Goal: Task Accomplishment & Management: Manage account settings

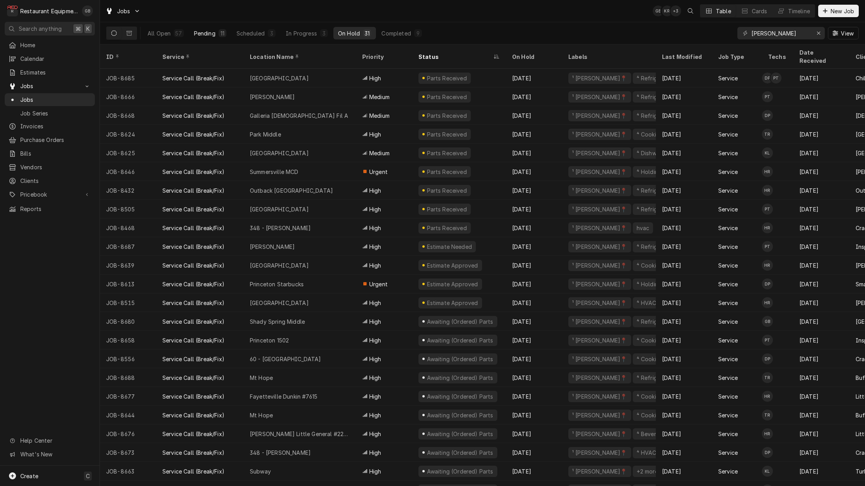
click at [228, 37] on button "Pending 11" at bounding box center [210, 33] width 42 height 12
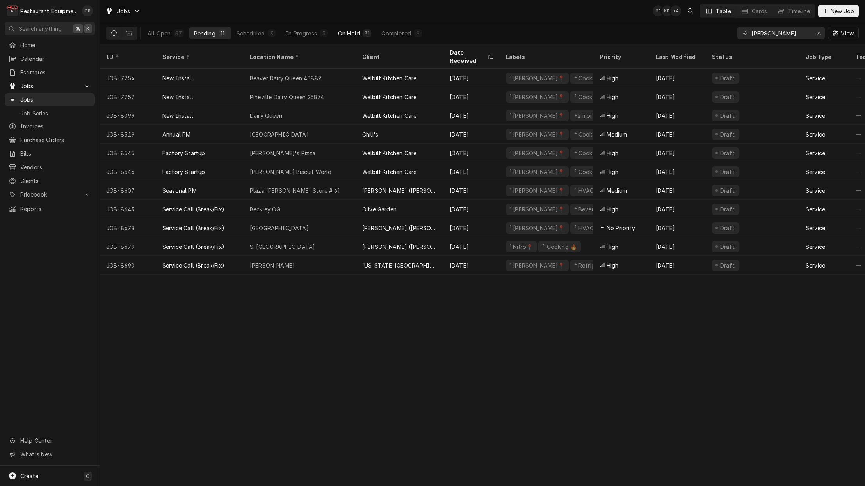
click at [362, 29] on button "On Hold 31" at bounding box center [354, 33] width 43 height 12
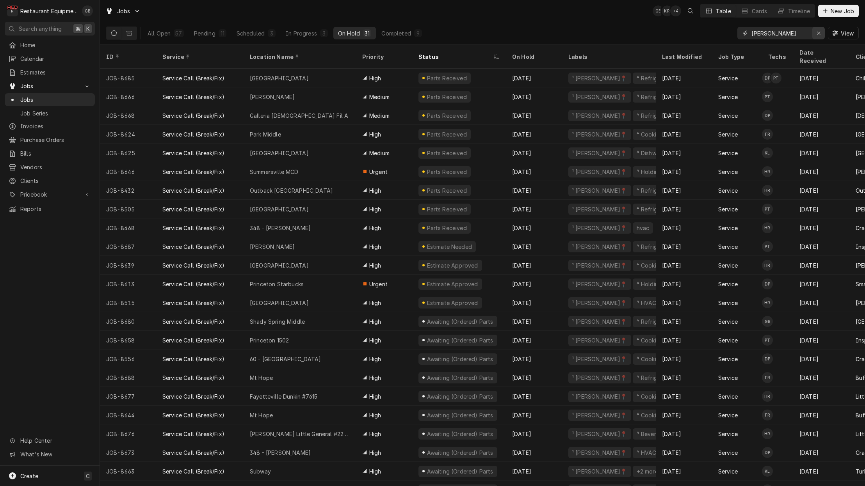
click at [813, 33] on button "Erase input" at bounding box center [818, 33] width 12 height 12
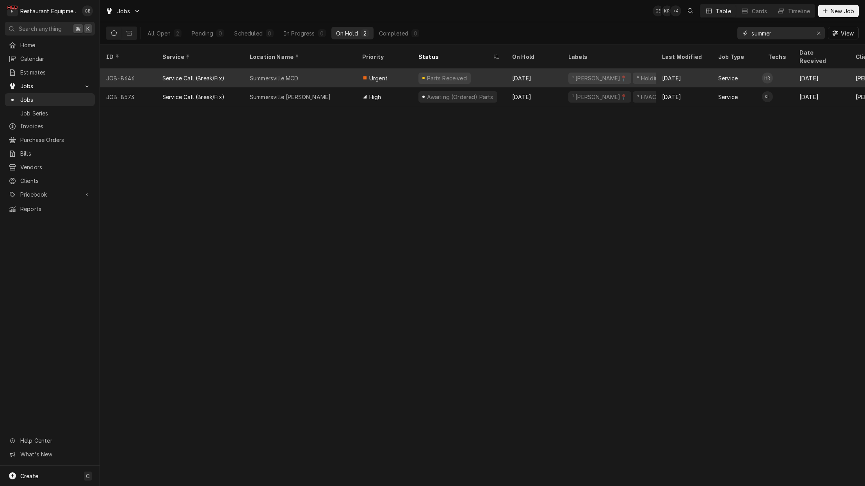
type input "summer"
click at [415, 73] on div "Parts Received" at bounding box center [459, 78] width 94 height 19
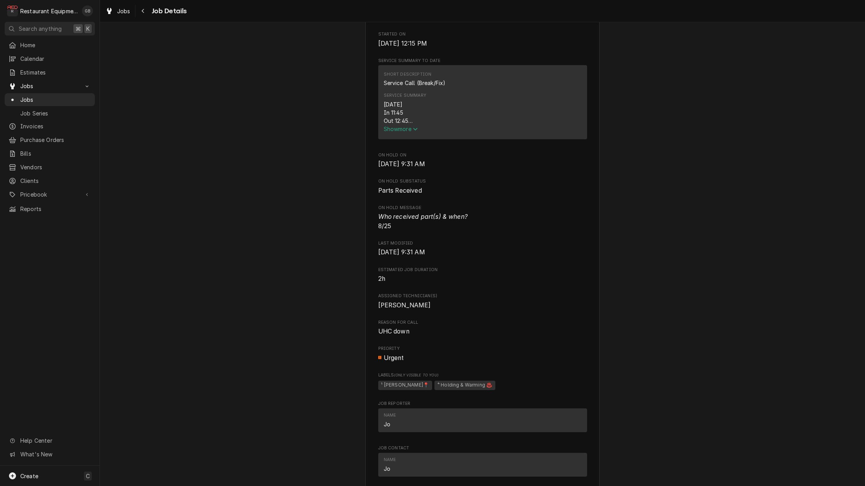
scroll to position [276, 0]
click at [395, 134] on span "Show more" at bounding box center [401, 130] width 34 height 7
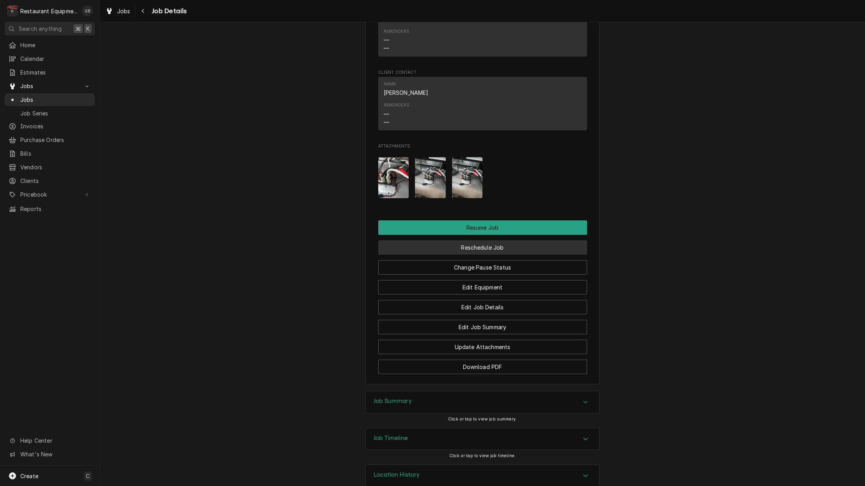
scroll to position [0, 1]
click at [474, 240] on button "Reschedule Job" at bounding box center [482, 247] width 209 height 14
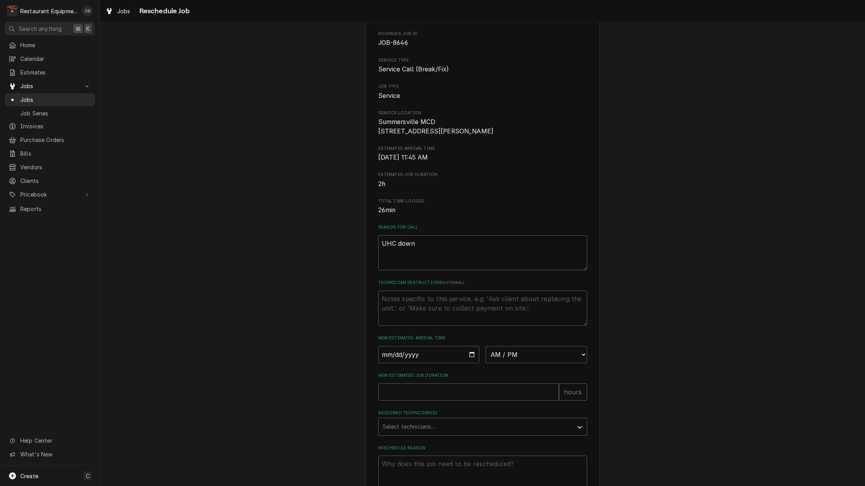
scroll to position [37, 0]
drag, startPoint x: 397, startPoint y: 360, endPoint x: 387, endPoint y: 362, distance: 10.4
click at [397, 360] on input "Date" at bounding box center [429, 353] width 102 height 17
type input "2025-08-26"
type textarea "x"
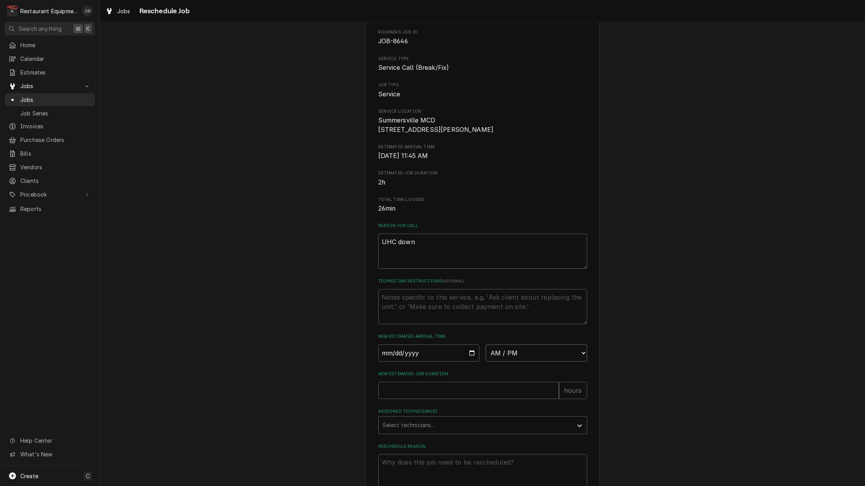
select select "06:00:00"
type textarea "x"
select select "08:30:00"
click at [396, 393] on input "New Estimated Job Duration" at bounding box center [468, 390] width 181 height 17
type textarea "x"
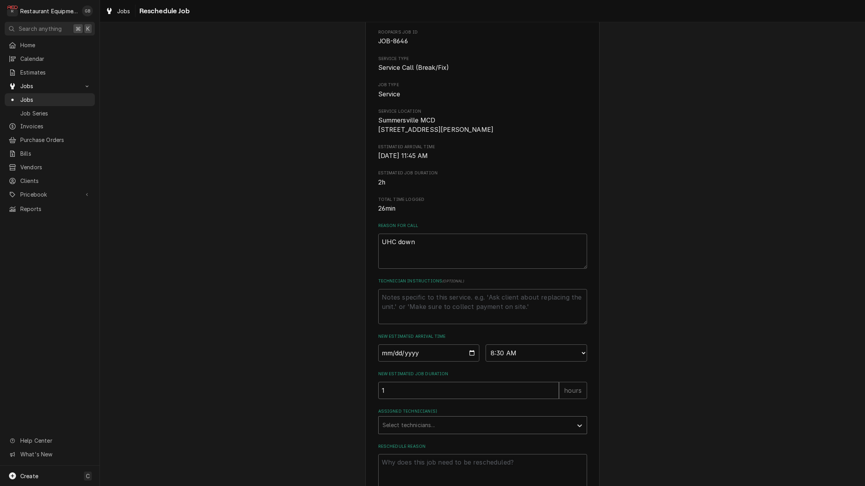
type input "1"
click at [447, 422] on div "Assigned Technician(s)" at bounding box center [476, 426] width 186 height 14
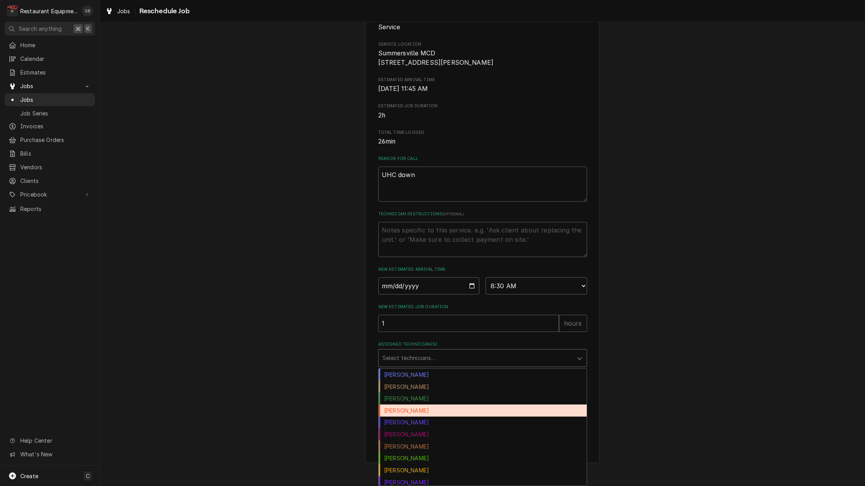
scroll to position [108, 0]
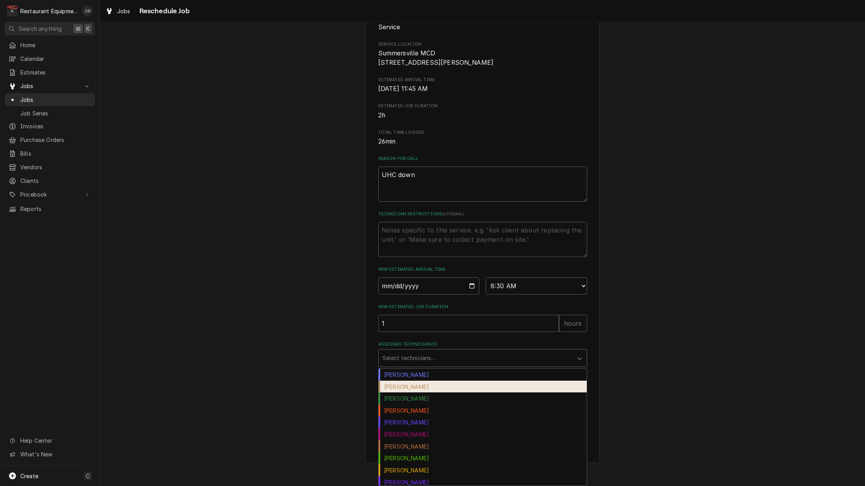
click at [412, 390] on div "Chuck Almond" at bounding box center [483, 387] width 208 height 12
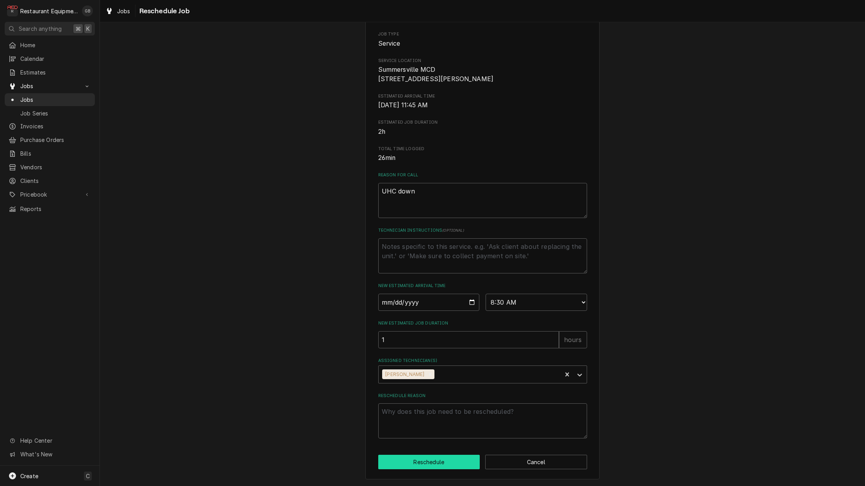
click at [415, 461] on button "Reschedule" at bounding box center [429, 462] width 102 height 14
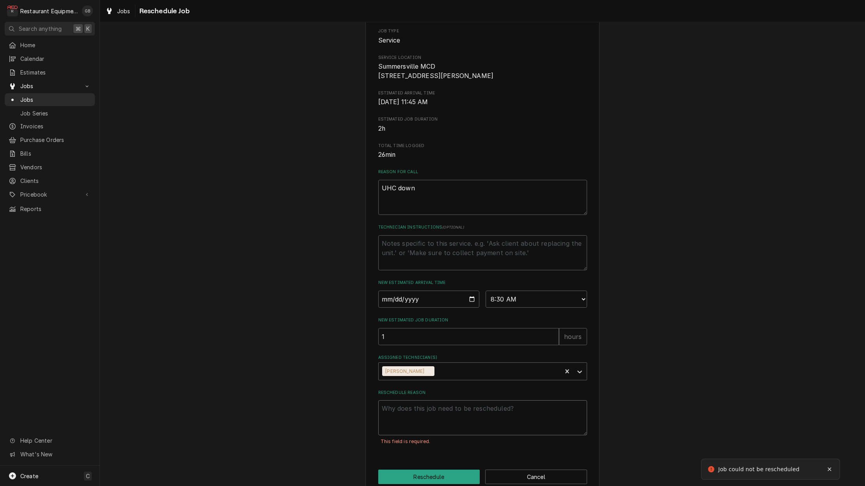
click at [407, 431] on textarea "Reschedule Reason" at bounding box center [482, 418] width 209 height 35
type textarea "x"
type textarea "p"
type textarea "x"
type textarea "pa"
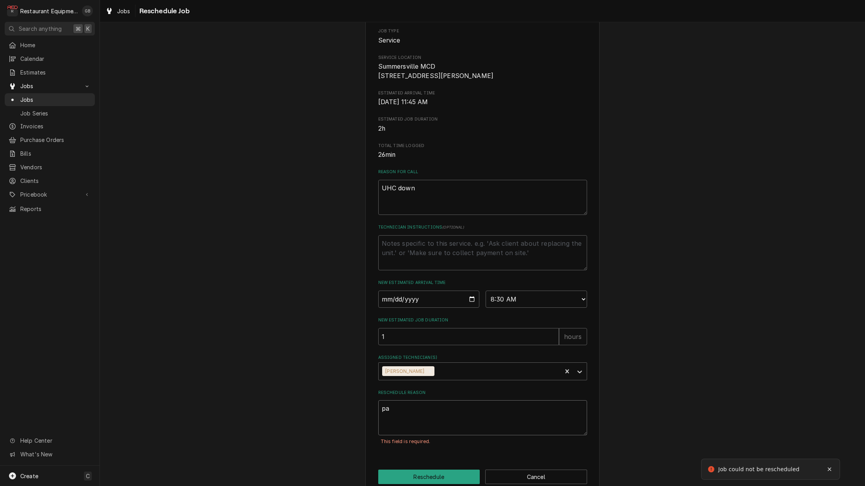
type textarea "x"
type textarea "par"
type textarea "x"
type textarea "part"
type textarea "x"
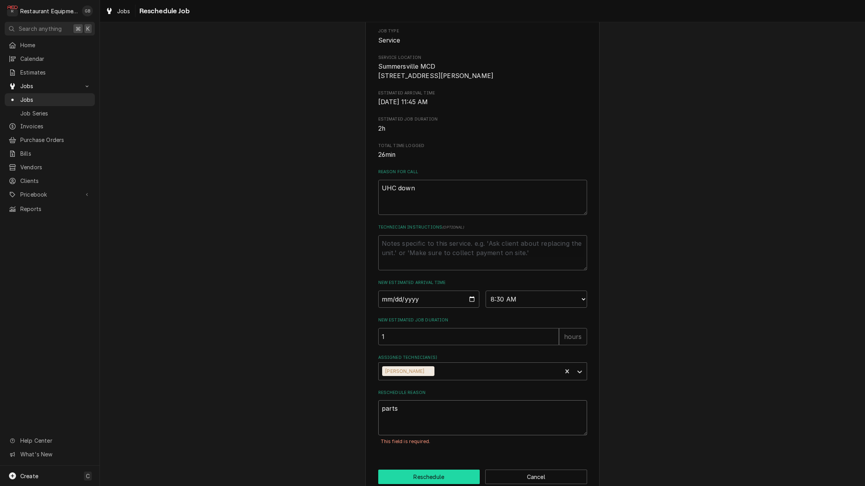
type textarea "parts"
drag, startPoint x: 436, startPoint y: 477, endPoint x: 442, endPoint y: 482, distance: 7.5
click at [439, 479] on button "Reschedule" at bounding box center [429, 477] width 102 height 14
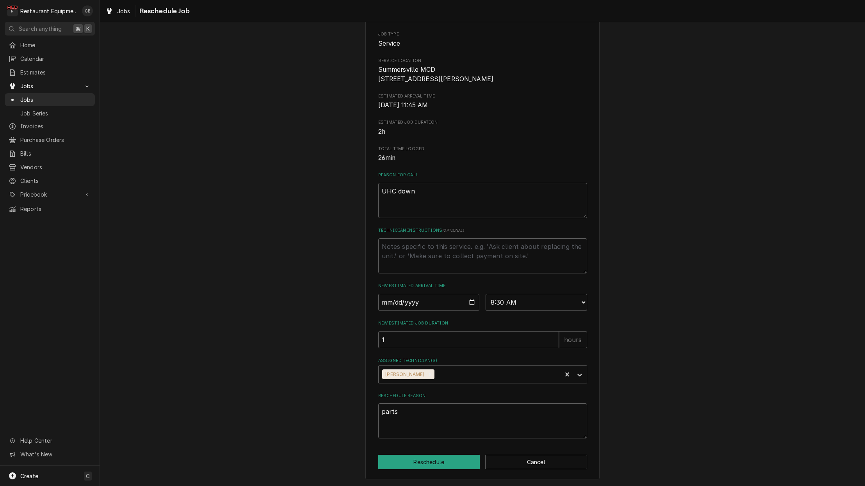
type textarea "x"
